Goal: Navigation & Orientation: Find specific page/section

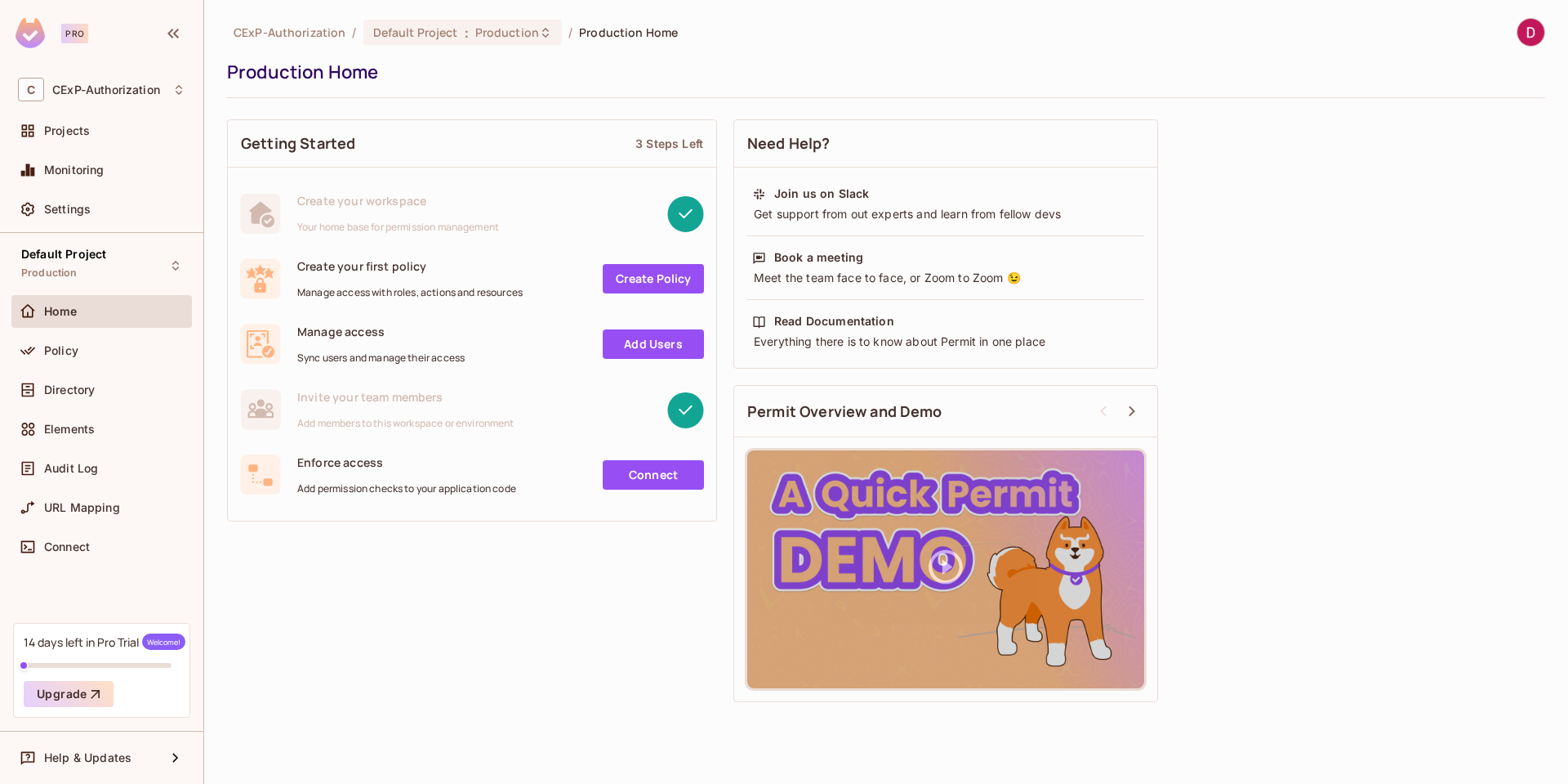
click at [74, 357] on div "Policy" at bounding box center [101, 351] width 168 height 20
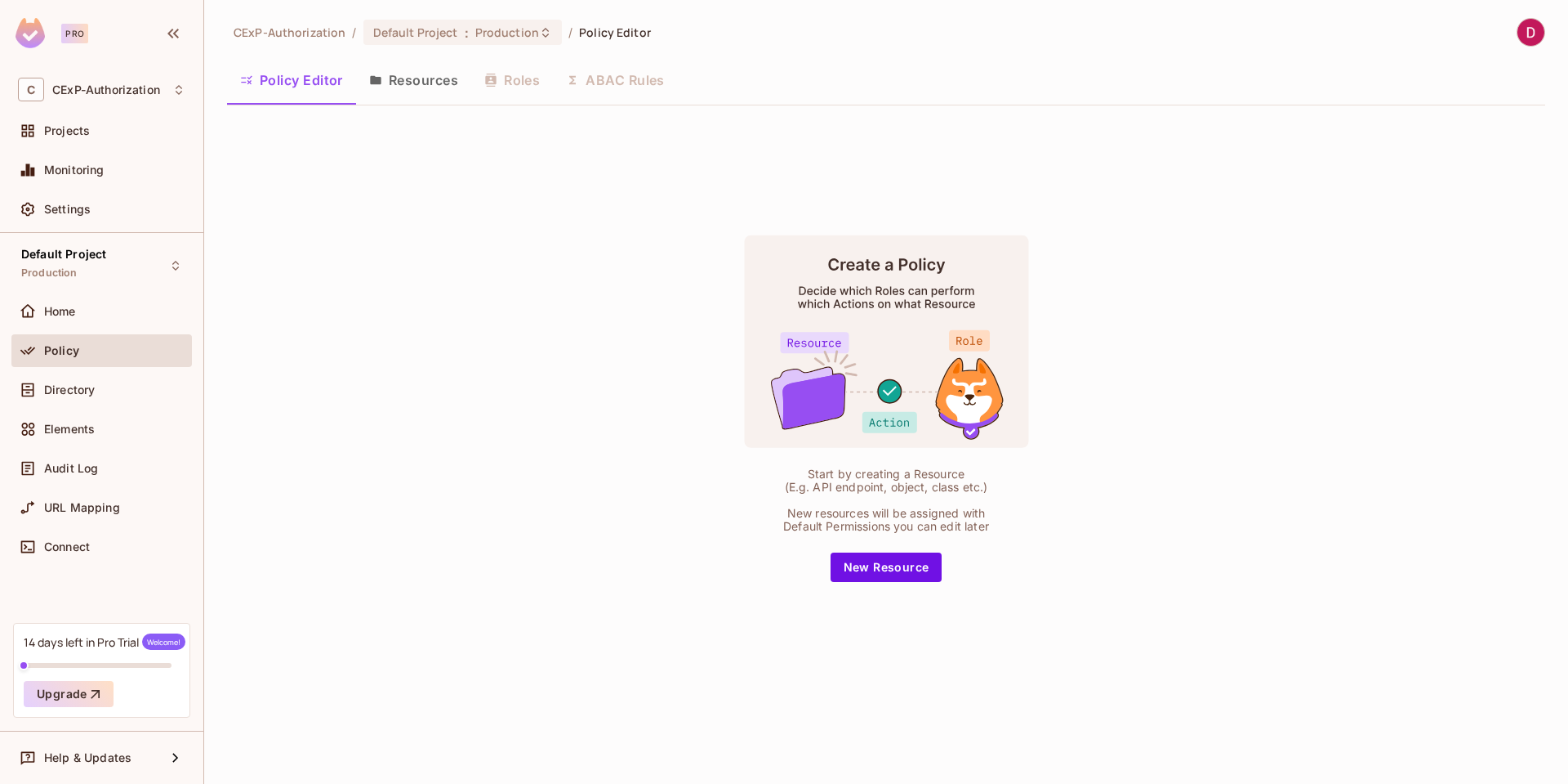
click at [441, 84] on button "Resources" at bounding box center [414, 80] width 116 height 41
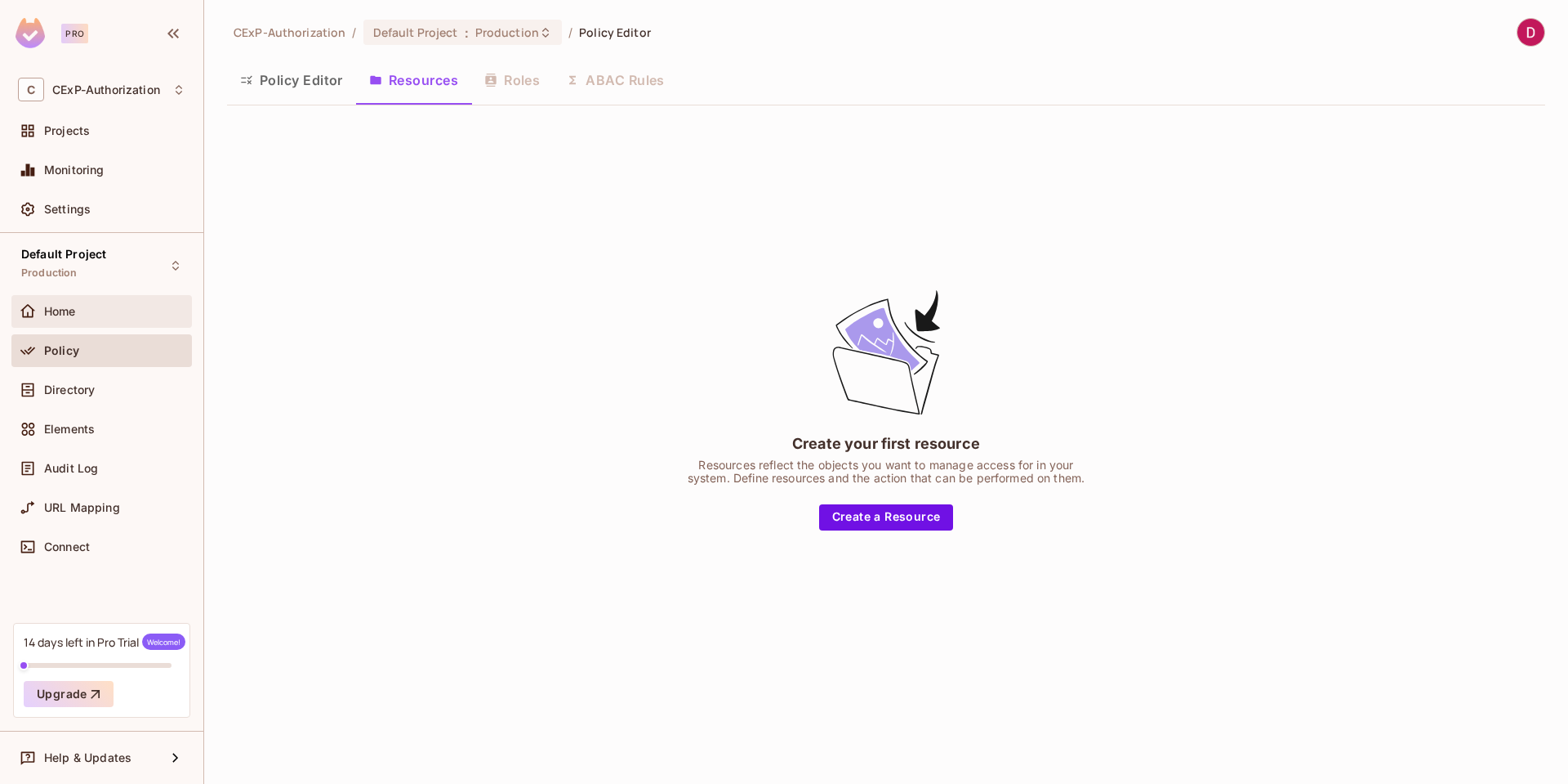
click at [79, 312] on div "Home" at bounding box center [115, 312] width 141 height 13
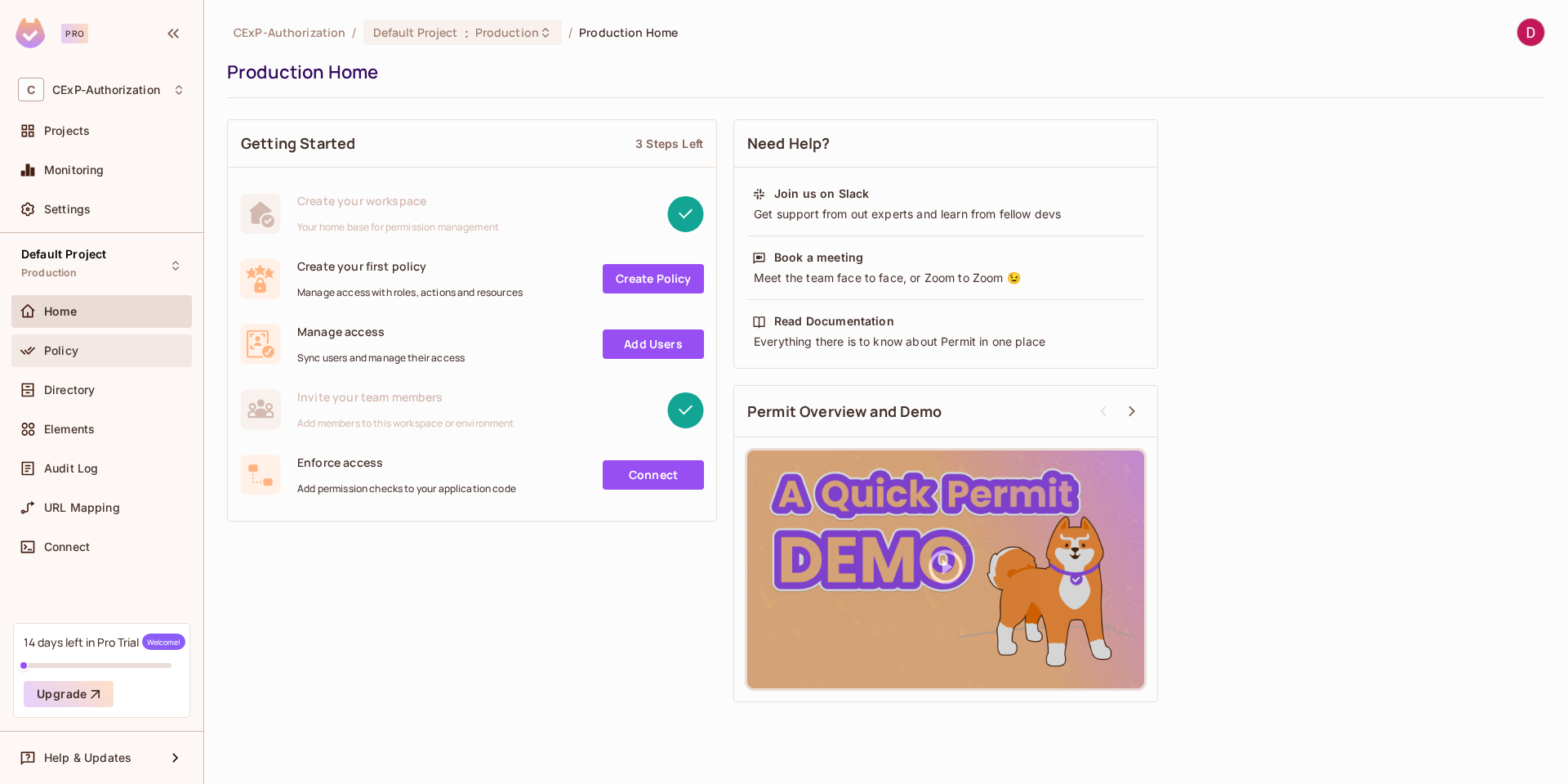
click at [86, 351] on div "Policy" at bounding box center [115, 351] width 141 height 13
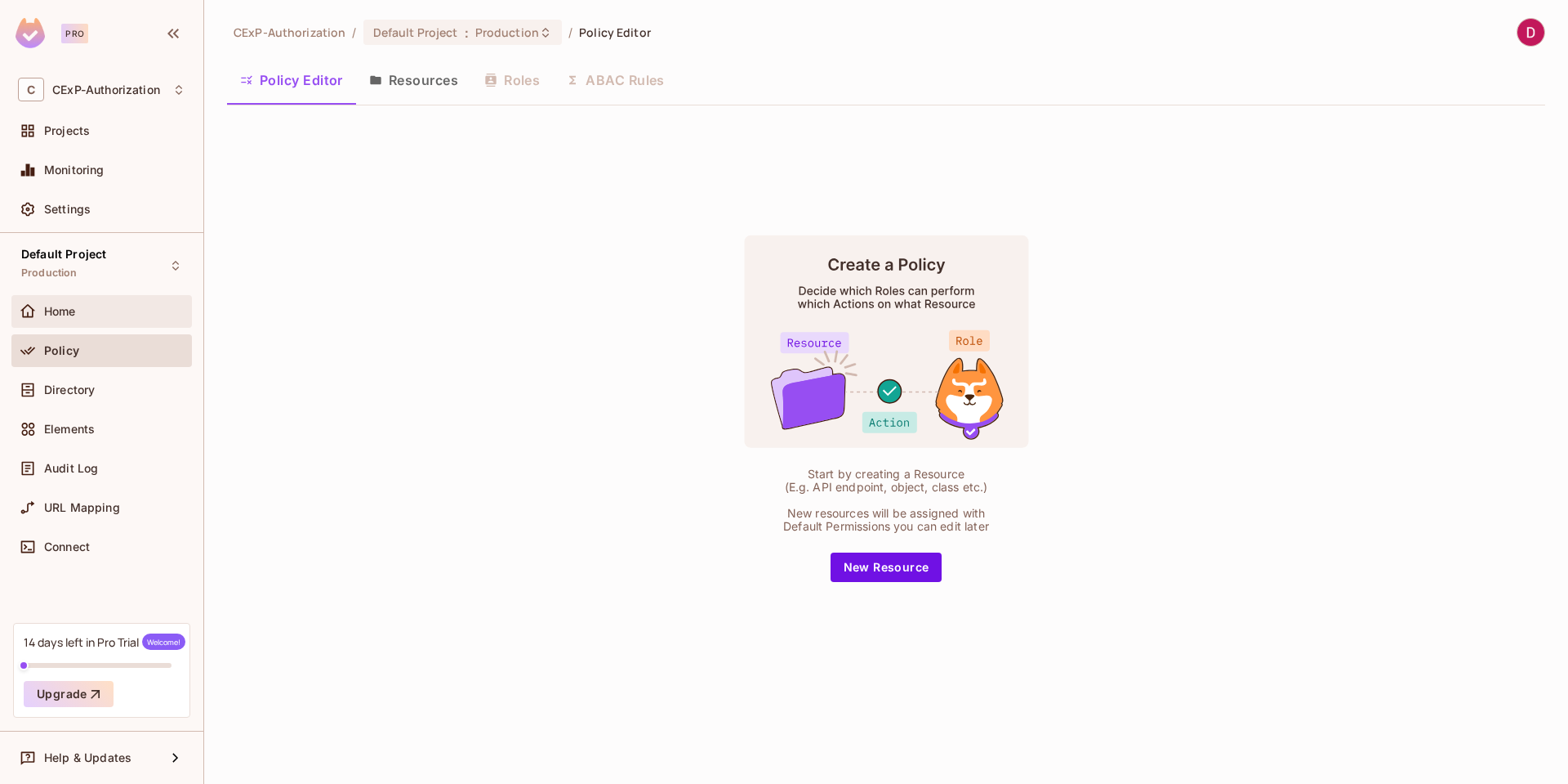
click at [95, 312] on div "Home" at bounding box center [115, 312] width 141 height 13
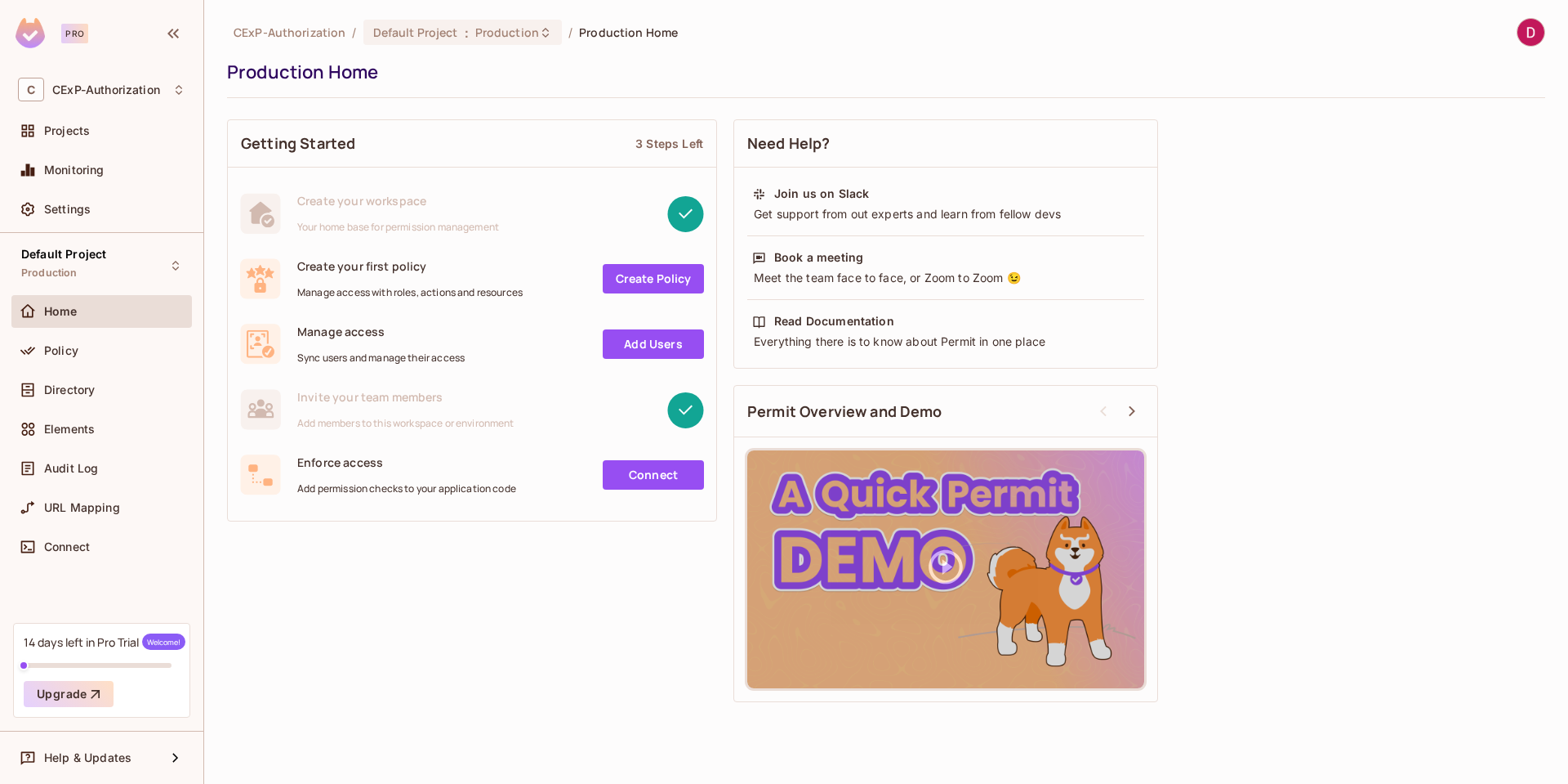
click at [606, 346] on link "Add Users" at bounding box center [653, 343] width 101 height 29
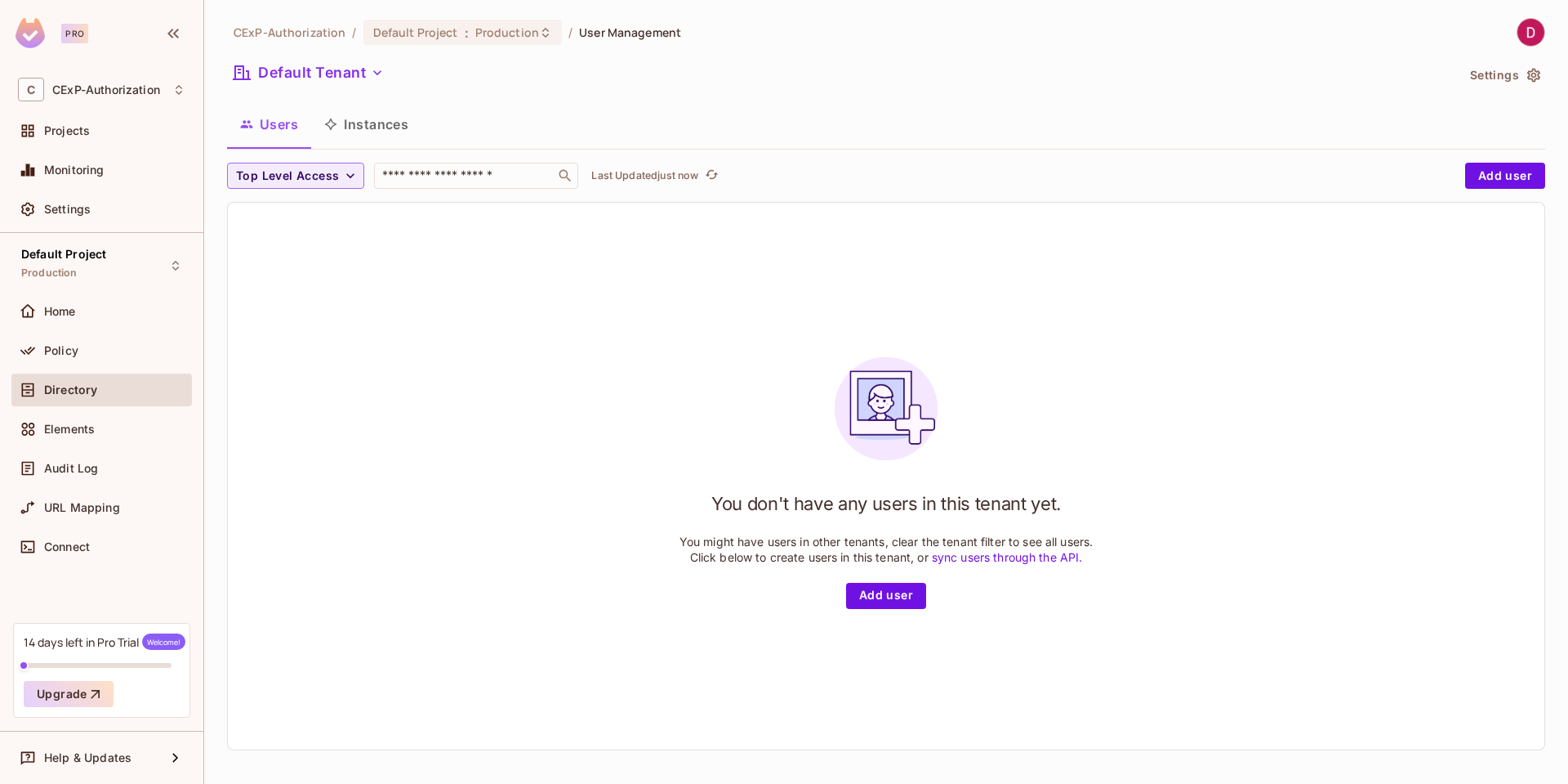
click at [379, 131] on button "Instances" at bounding box center [367, 124] width 110 height 41
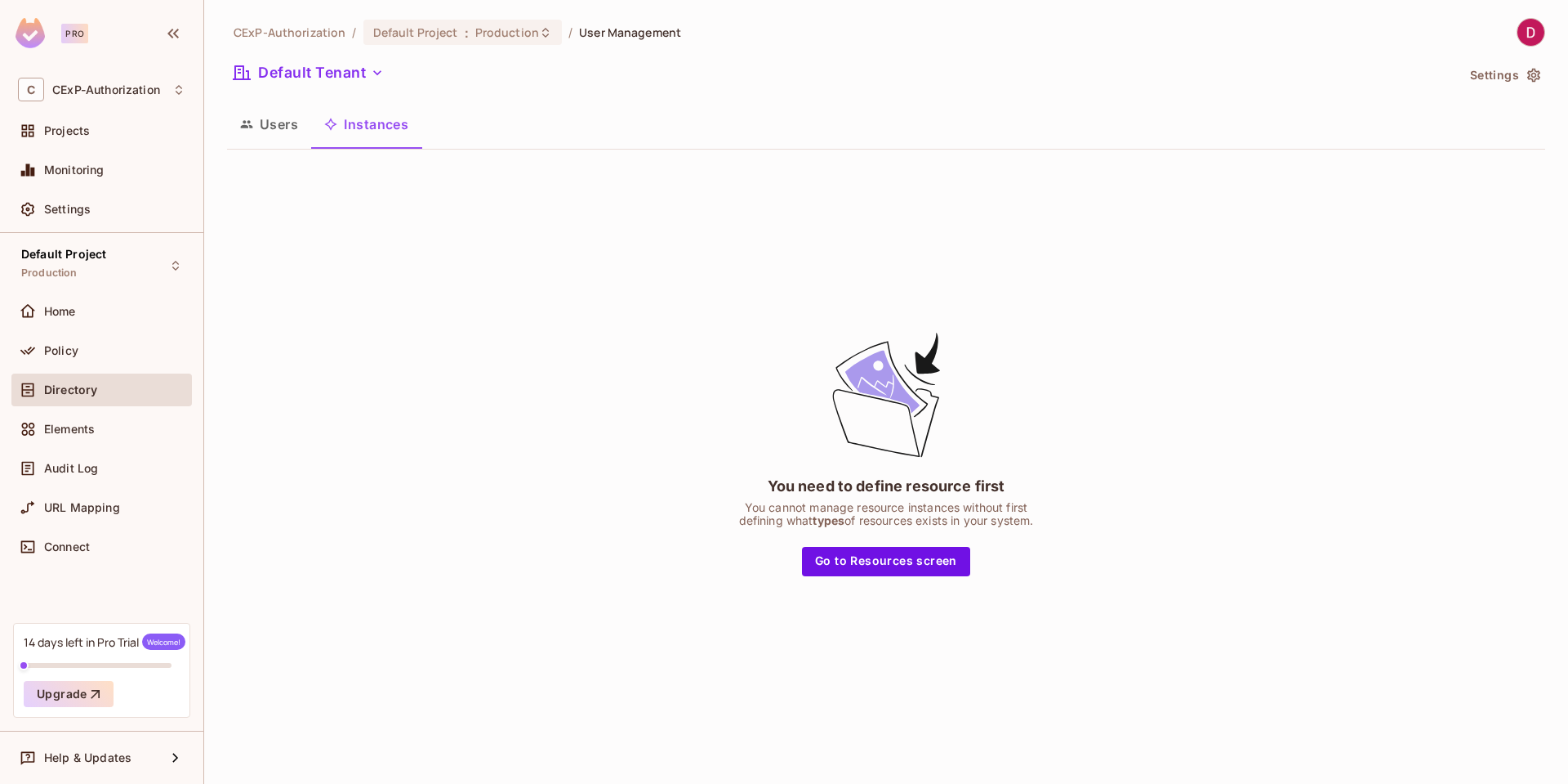
click at [261, 132] on button "Users" at bounding box center [269, 124] width 84 height 41
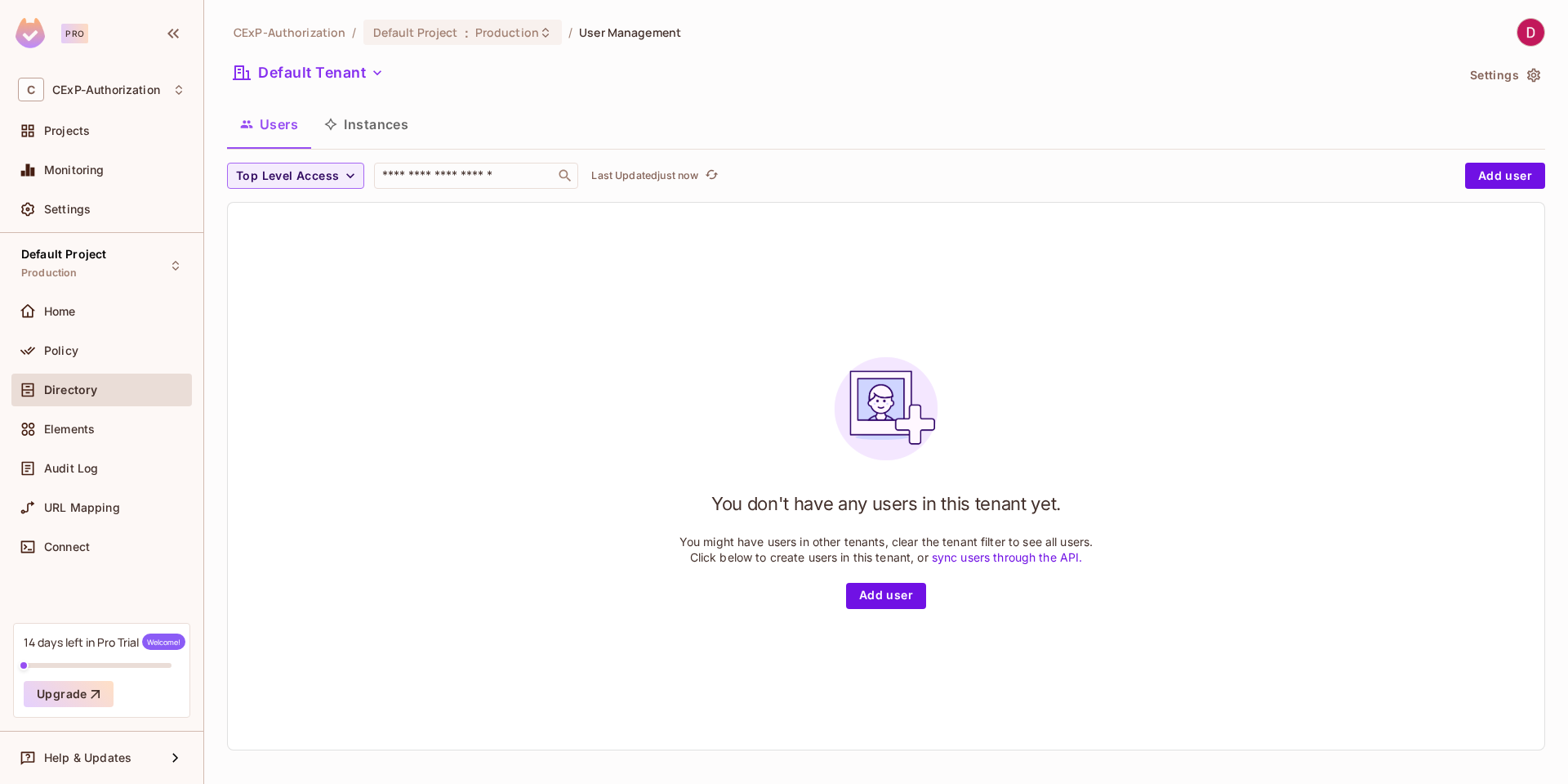
click at [331, 88] on div "Default Tenant" at bounding box center [841, 75] width 1229 height 31
click at [335, 82] on button "Default Tenant" at bounding box center [309, 73] width 163 height 27
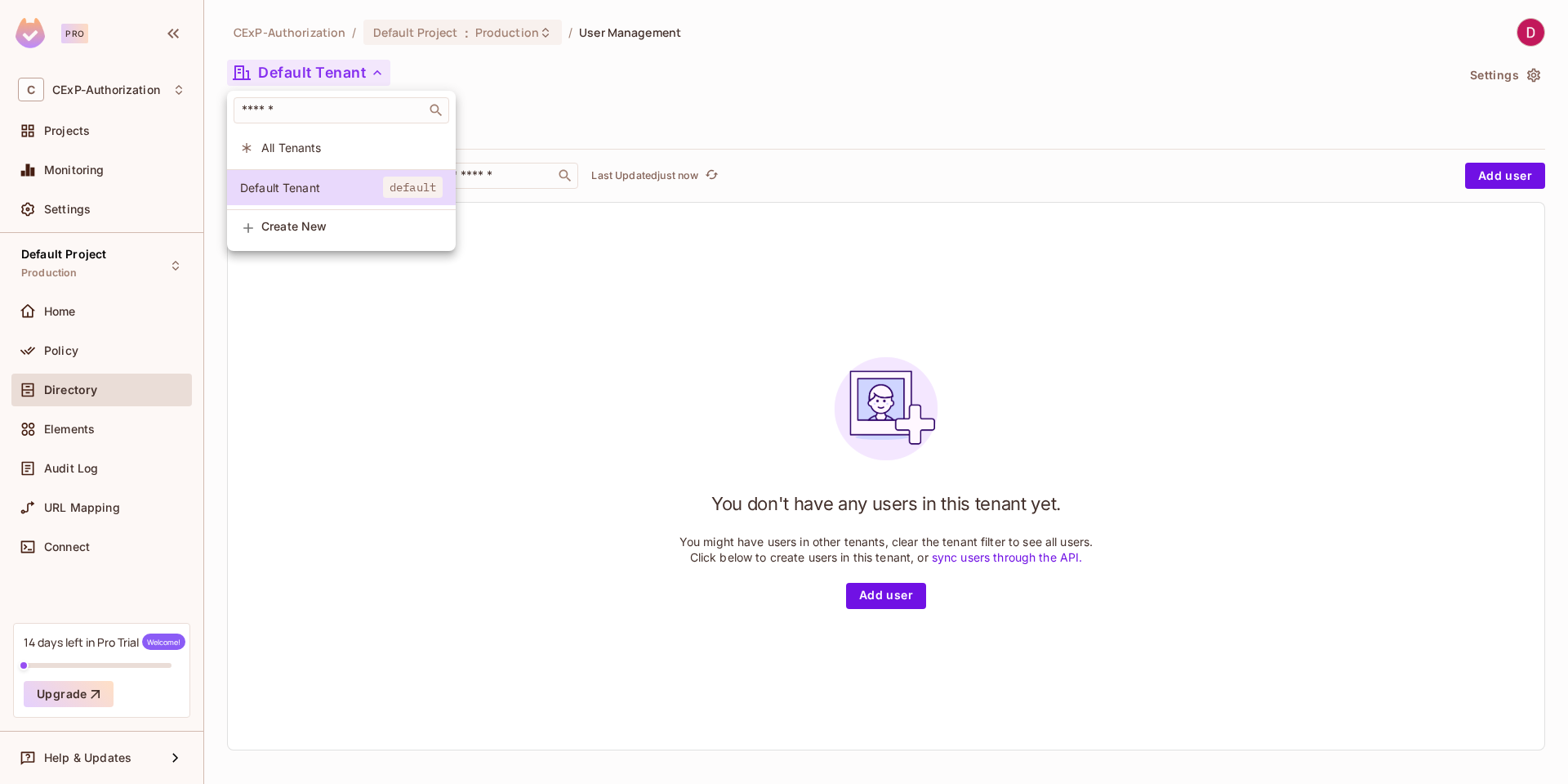
click at [315, 147] on span "All Tenants" at bounding box center [351, 147] width 181 height 15
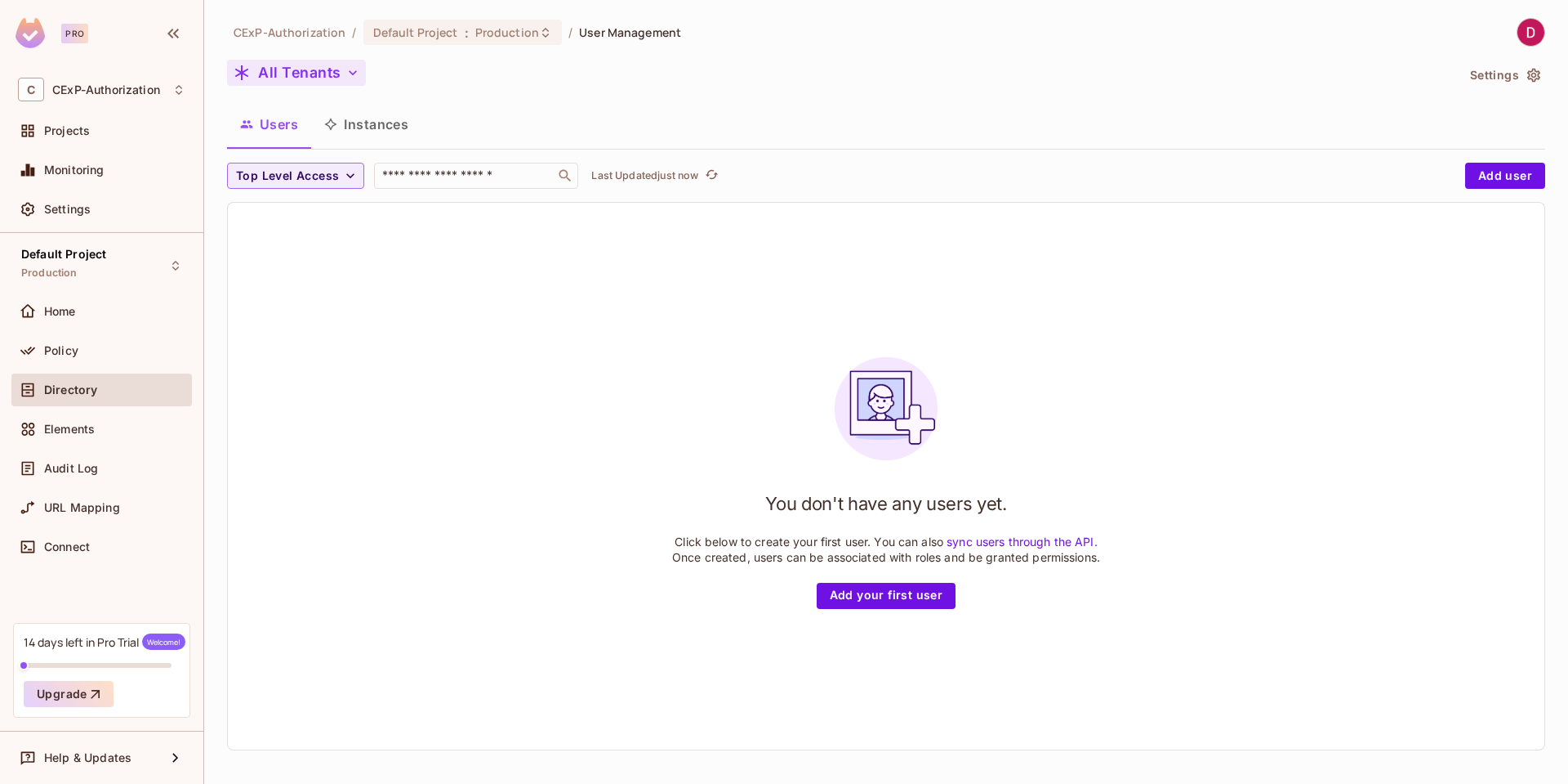
click at [328, 80] on button "All Tenants" at bounding box center [297, 73] width 139 height 27
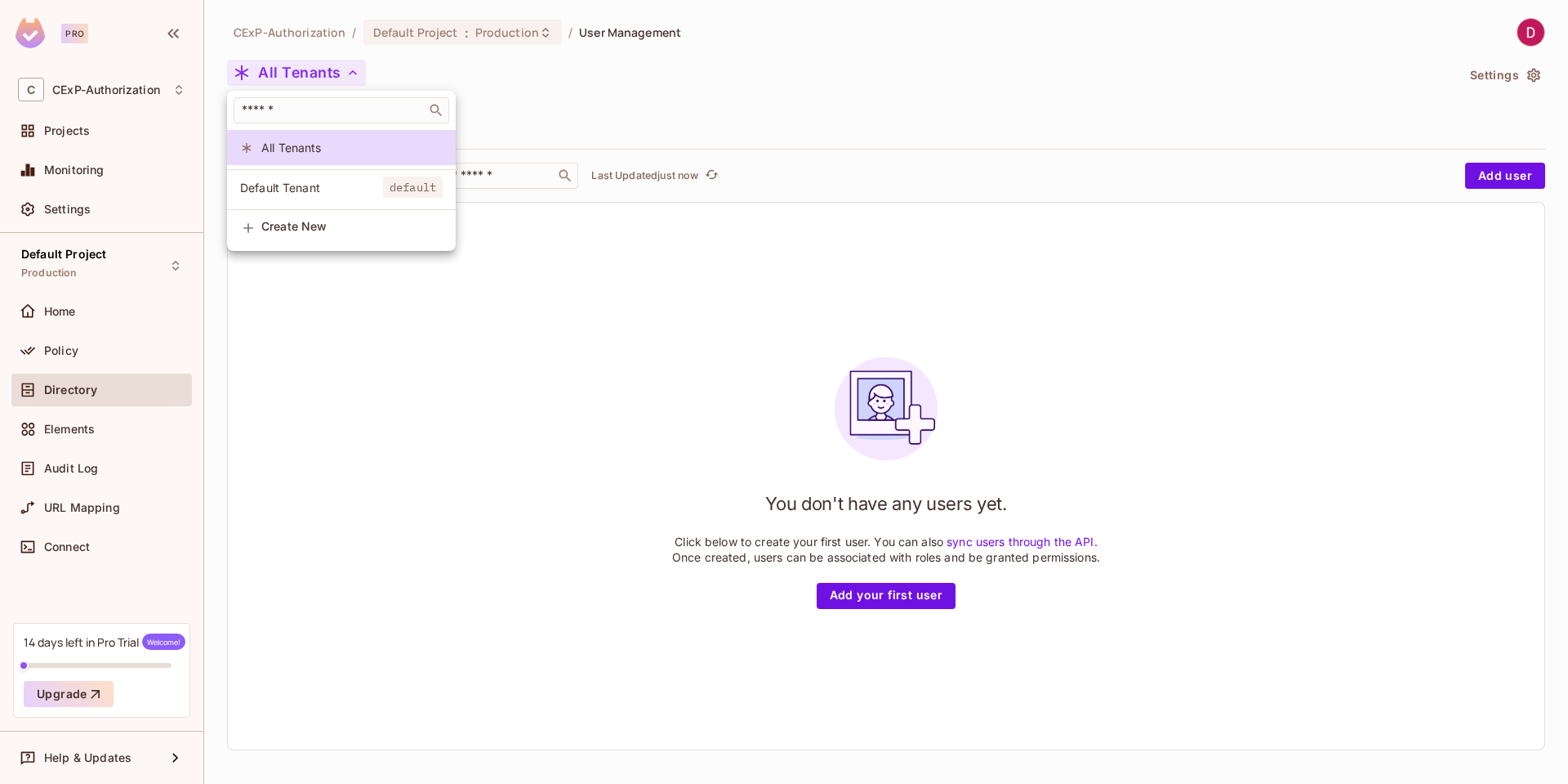
click at [341, 376] on div at bounding box center [784, 392] width 1568 height 784
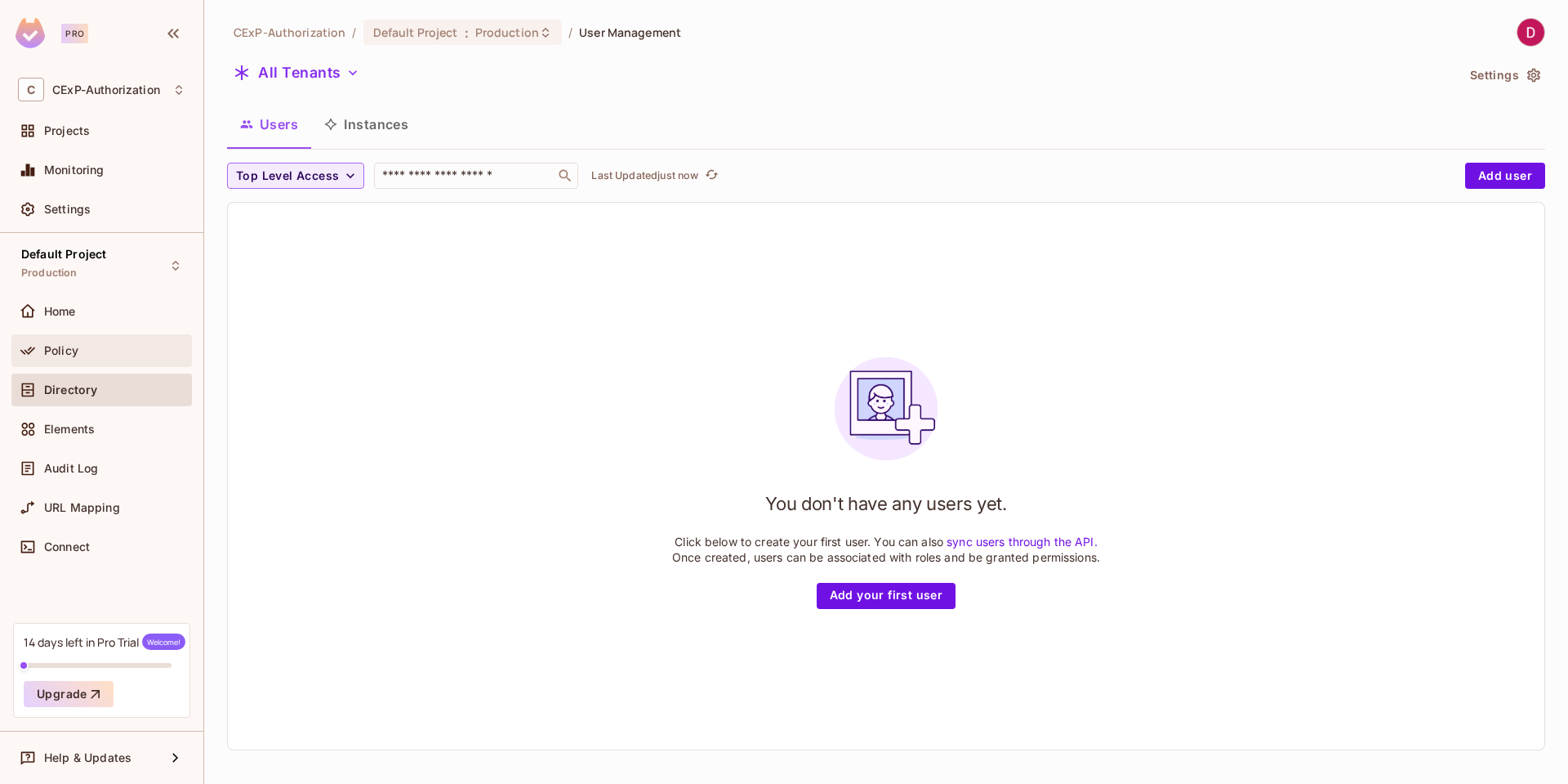
click at [45, 344] on span "Policy" at bounding box center [62, 351] width 34 height 13
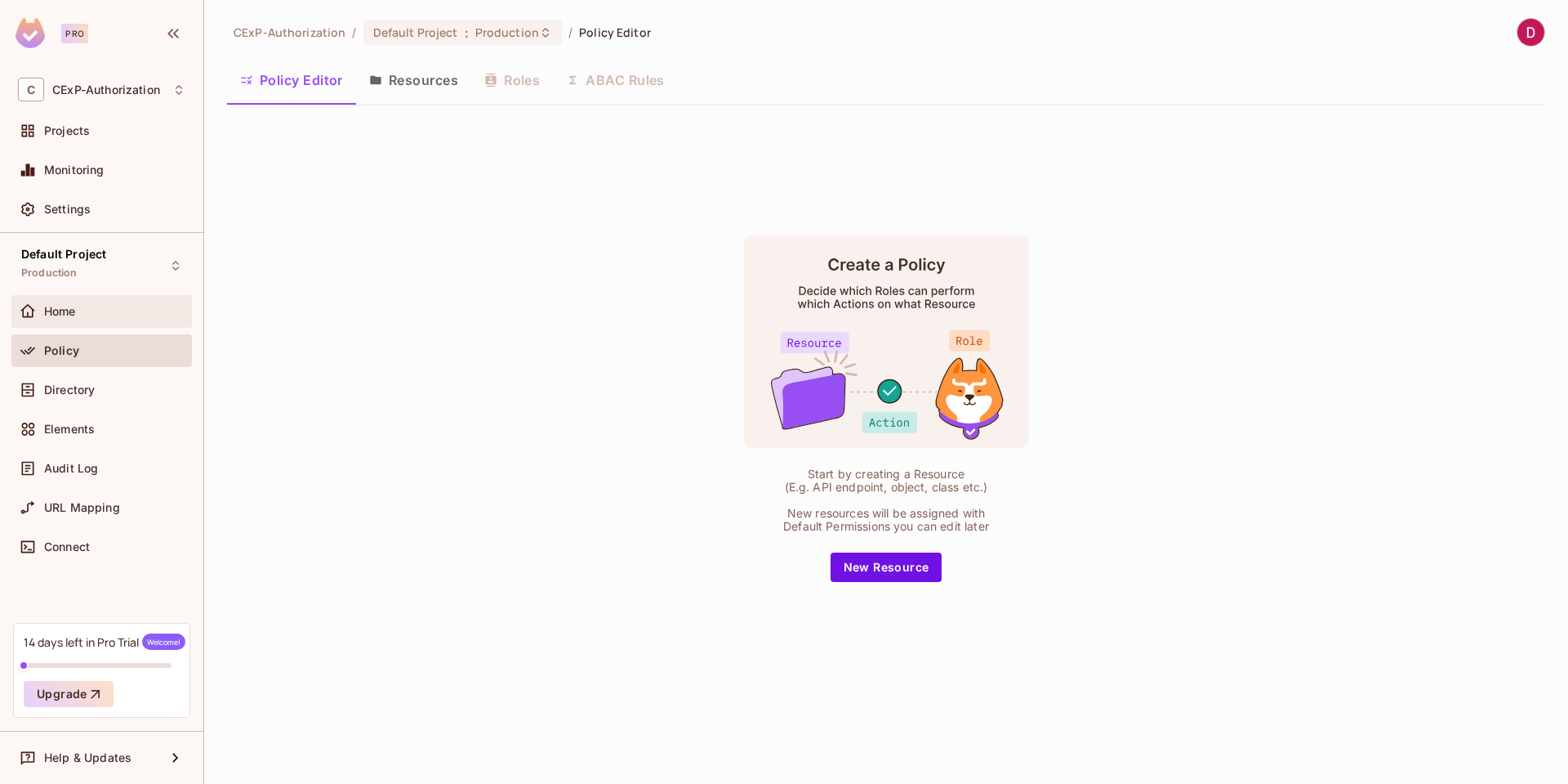
click at [66, 306] on span "Home" at bounding box center [61, 312] width 32 height 13
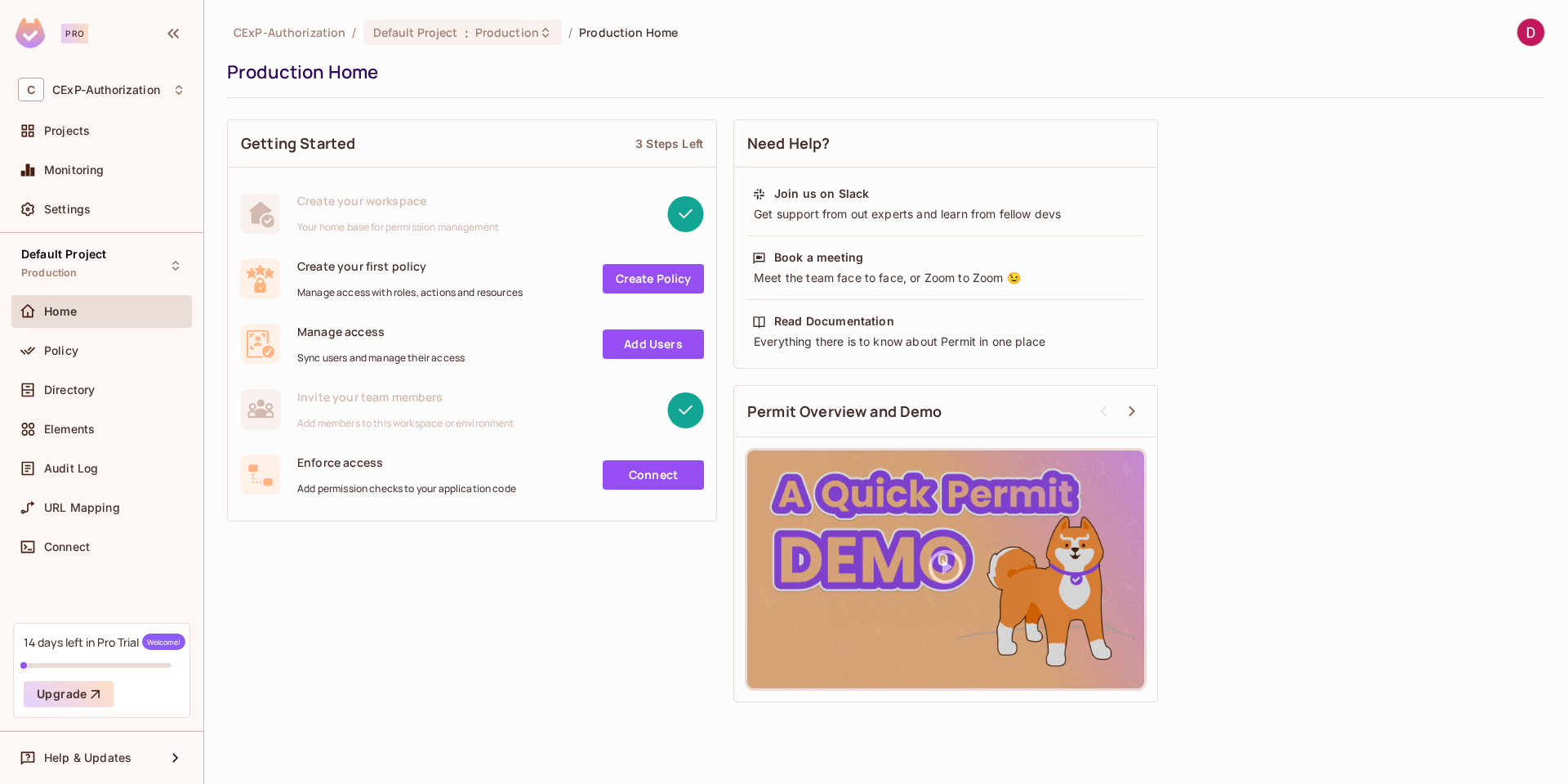
click at [679, 472] on link "Connect" at bounding box center [653, 474] width 101 height 29
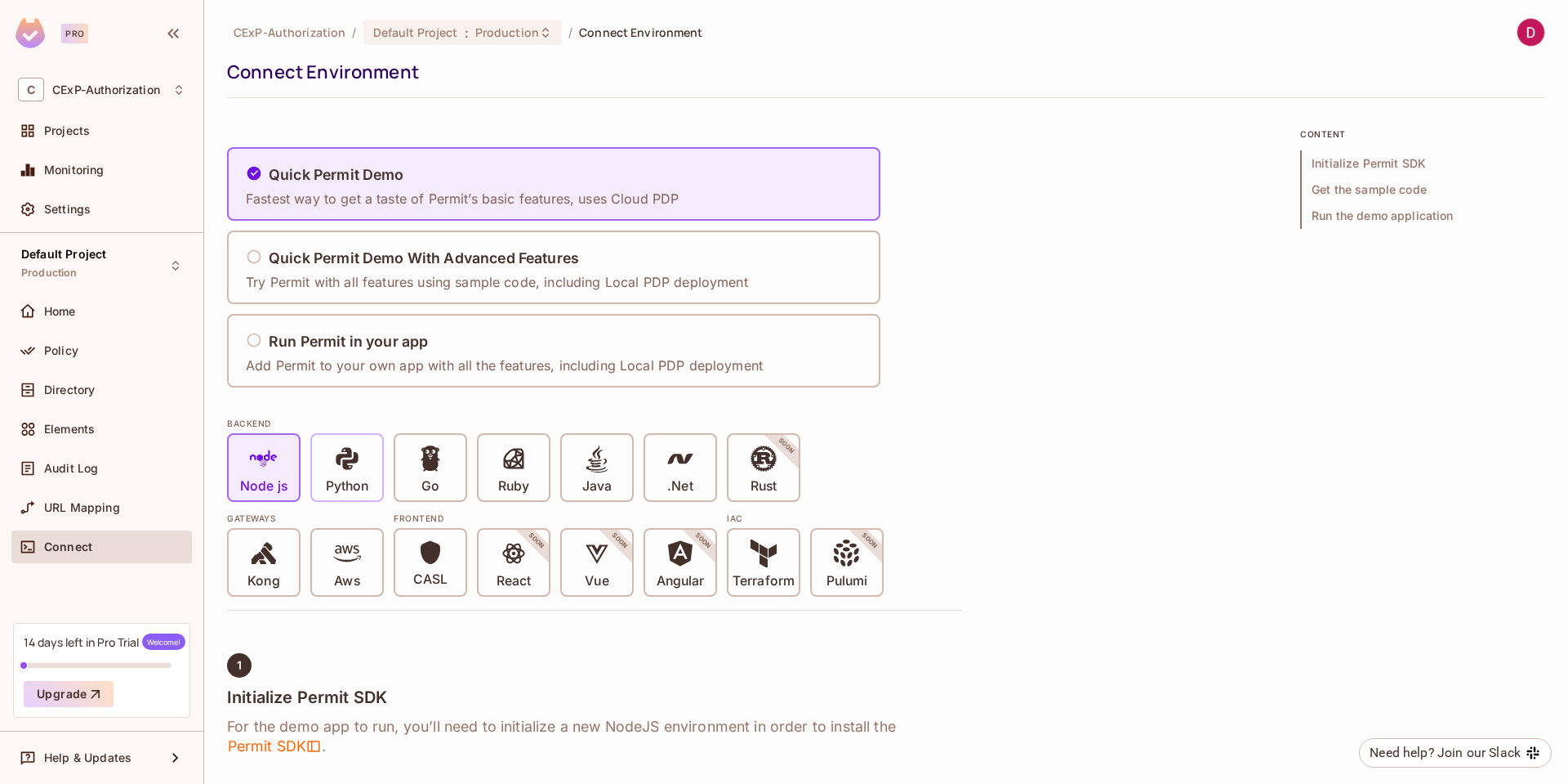
click at [349, 481] on p "Python" at bounding box center [347, 485] width 43 height 16
click at [255, 472] on span at bounding box center [263, 461] width 27 height 33
click at [344, 472] on span at bounding box center [347, 461] width 27 height 33
click at [264, 483] on p "Node js" at bounding box center [263, 485] width 47 height 16
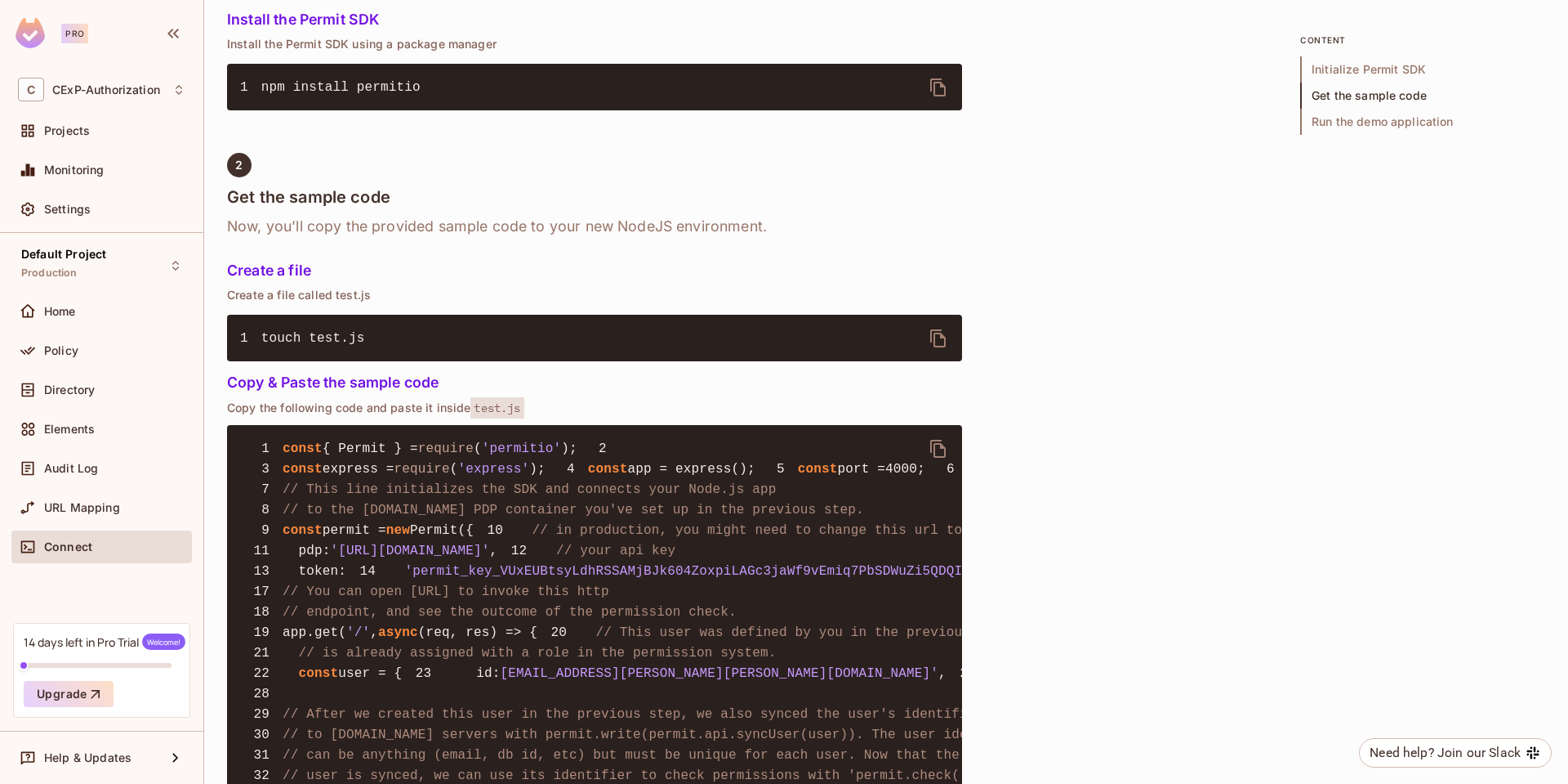
scroll to position [392, 0]
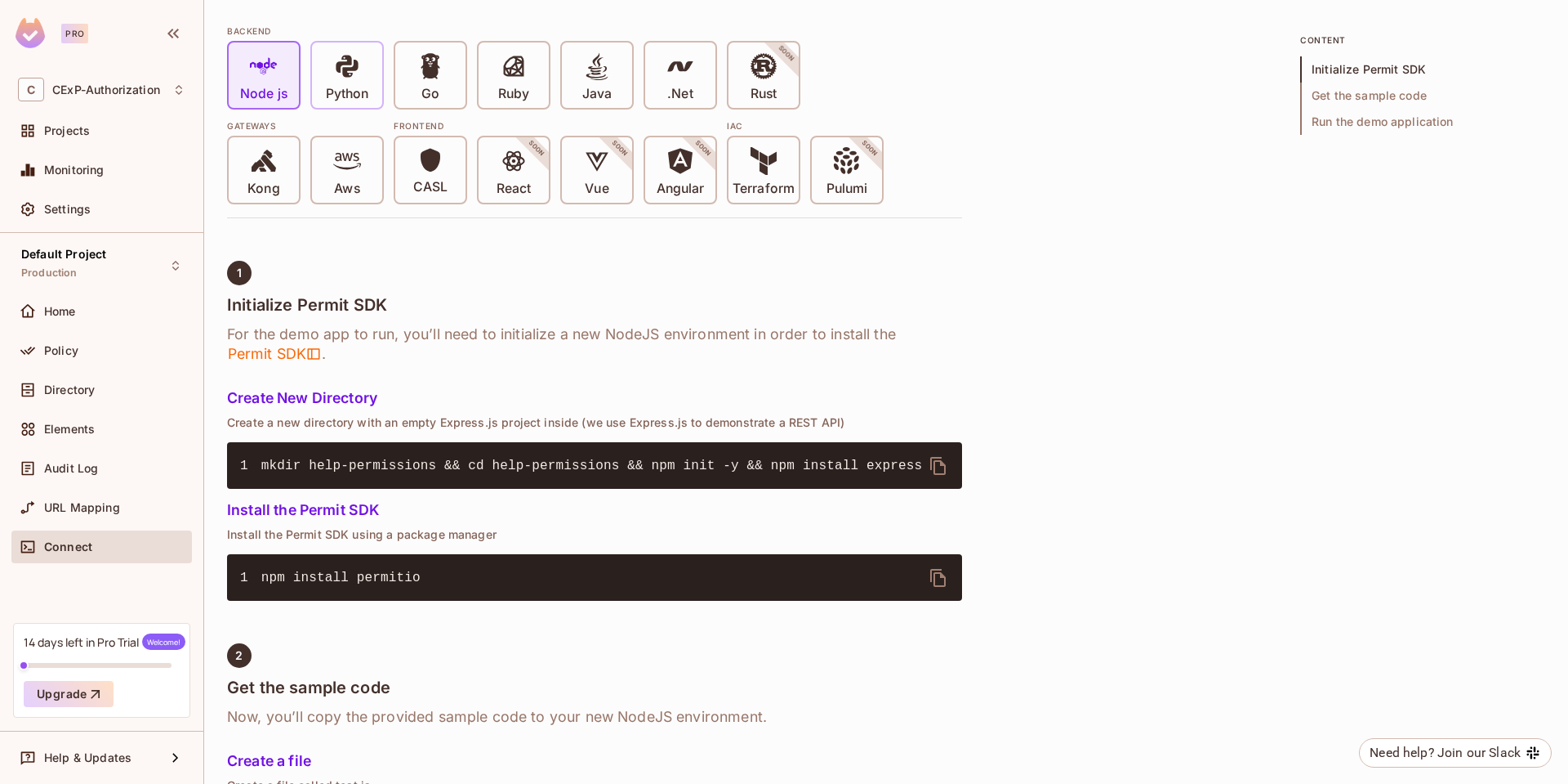
click at [336, 62] on icon at bounding box center [347, 65] width 27 height 27
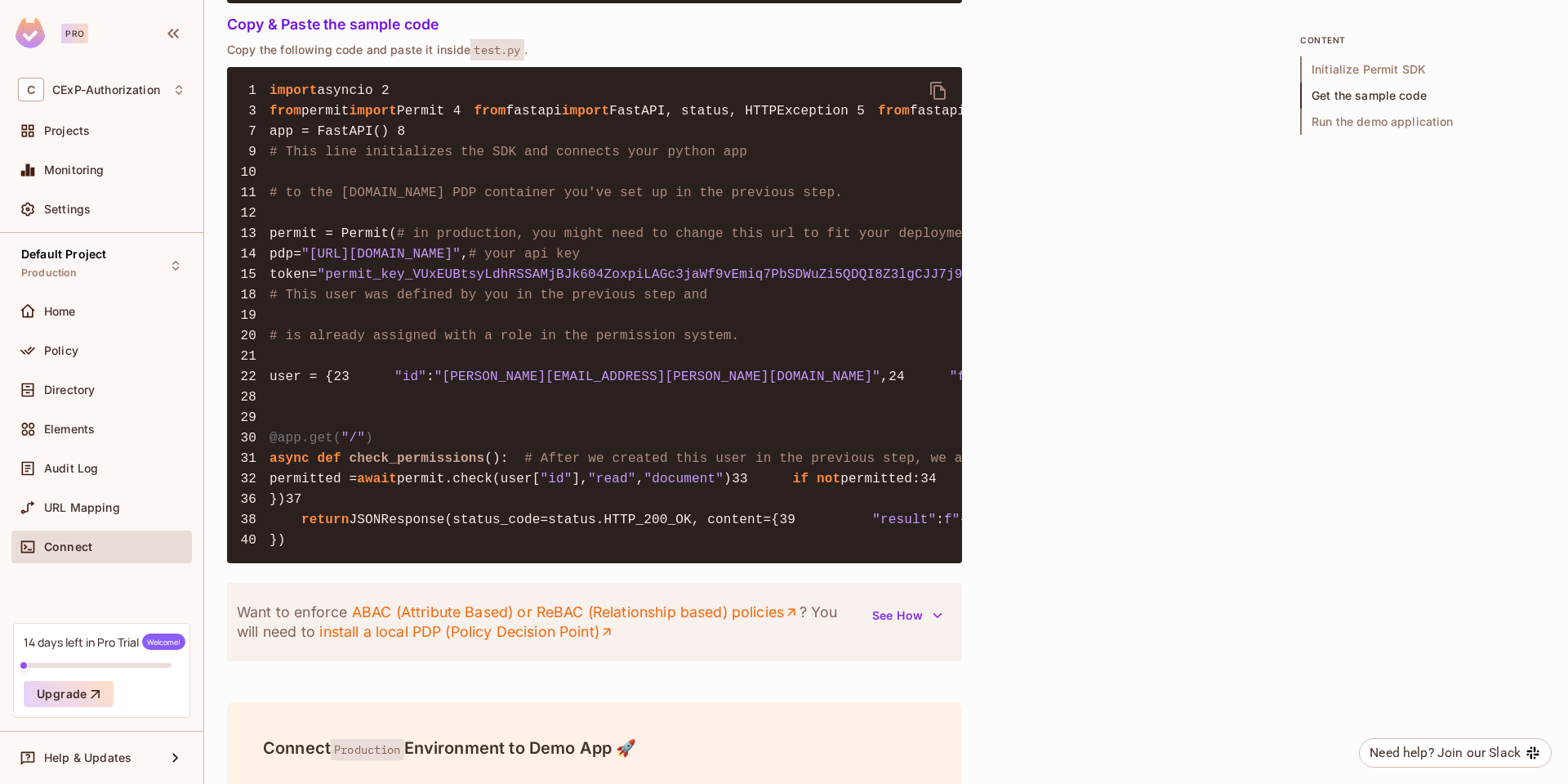
scroll to position [1374, 0]
